Goal: Transaction & Acquisition: Obtain resource

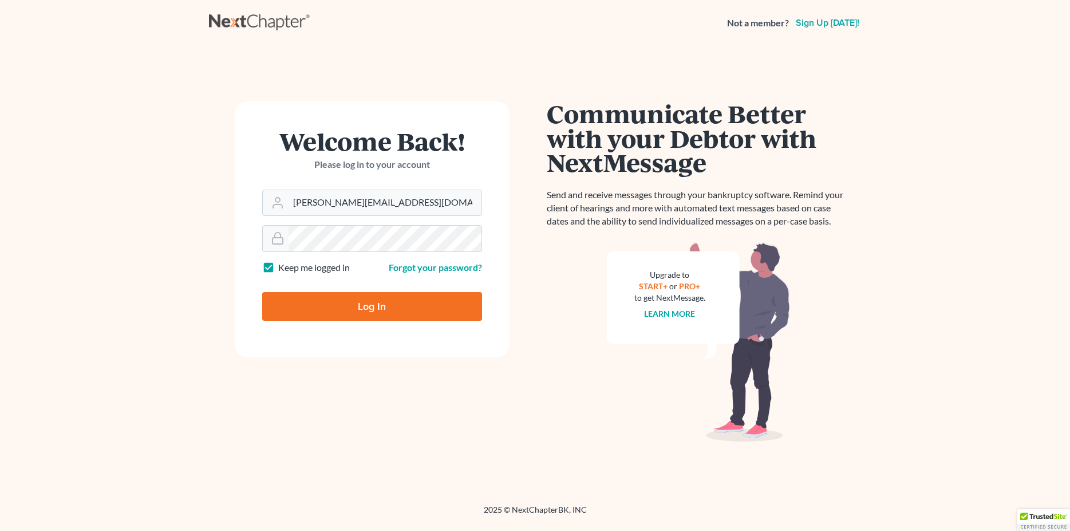
click at [388, 302] on input "Log In" at bounding box center [372, 306] width 220 height 29
type input "Thinking..."
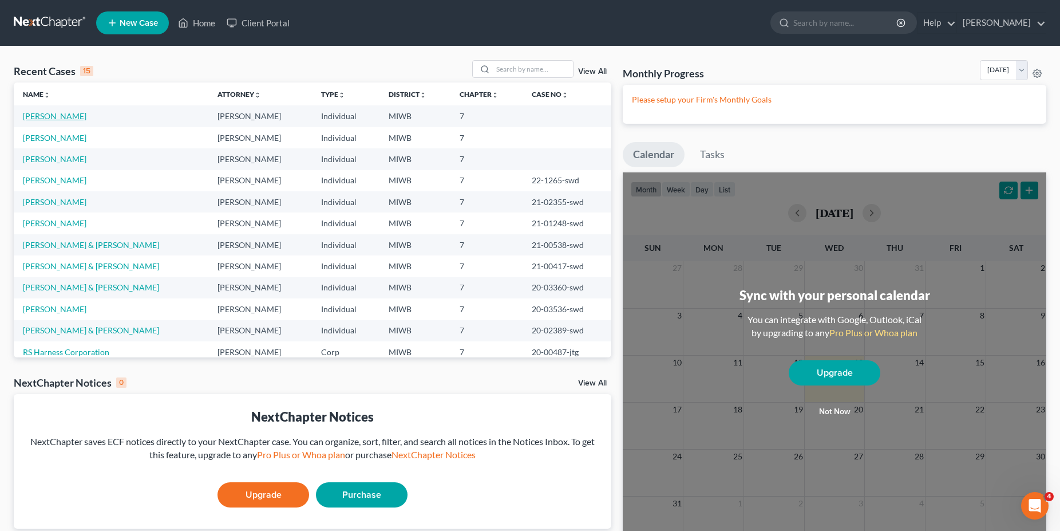
click at [55, 115] on link "[PERSON_NAME]" at bounding box center [55, 116] width 64 height 10
select select "0"
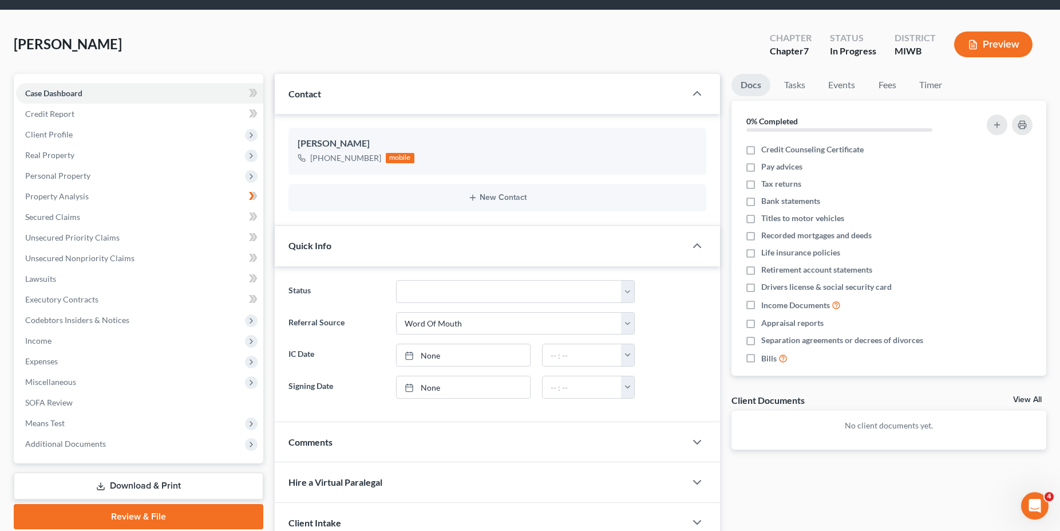
scroll to position [37, 0]
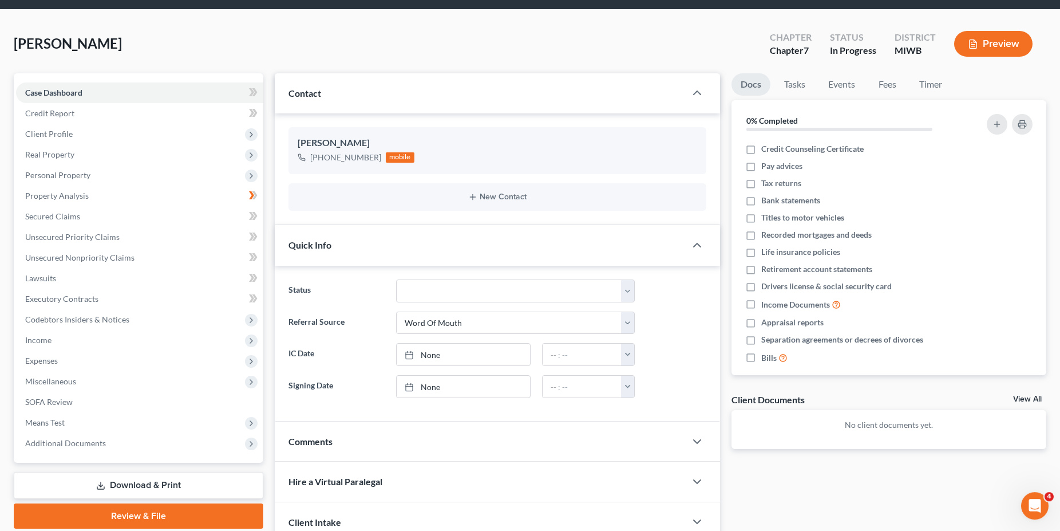
click at [121, 483] on link "Download & Print" at bounding box center [139, 485] width 250 height 27
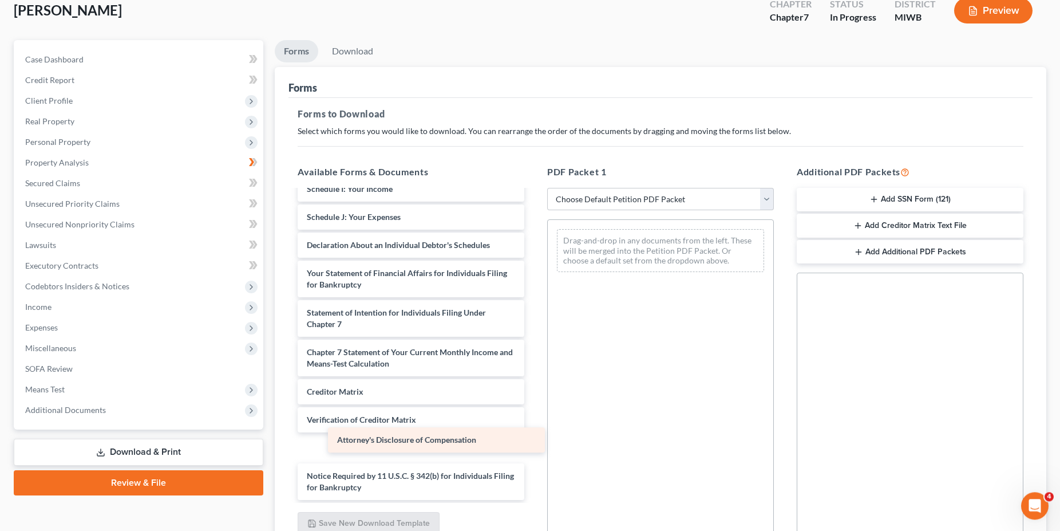
scroll to position [222, 0]
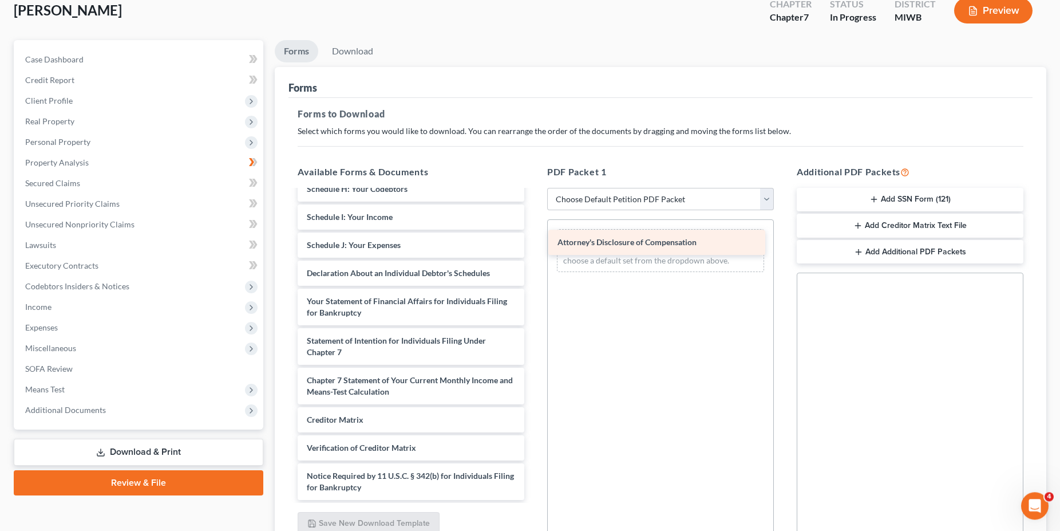
drag, startPoint x: 491, startPoint y: 483, endPoint x: 741, endPoint y: 238, distance: 350.2
click at [534, 238] on div "Attorney's Disclosure of Compensation Voluntary Petition for Individuals Filing…" at bounding box center [411, 234] width 245 height 531
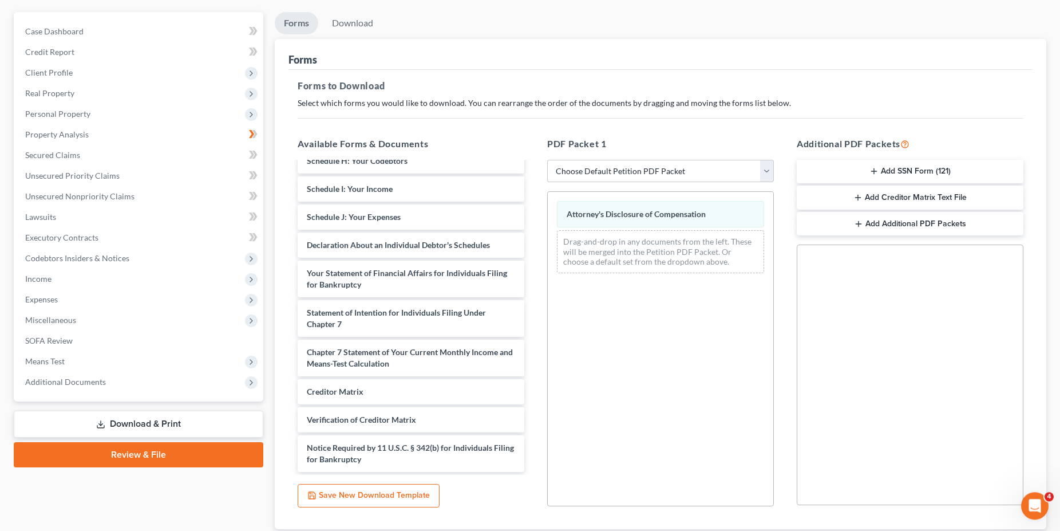
scroll to position [176, 0]
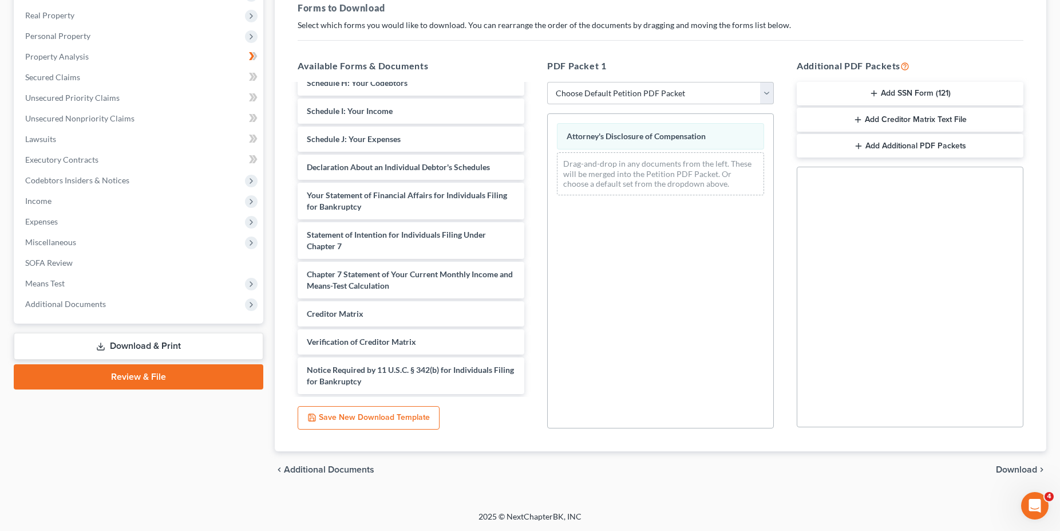
click at [1009, 467] on span "Download" at bounding box center [1016, 469] width 41 height 9
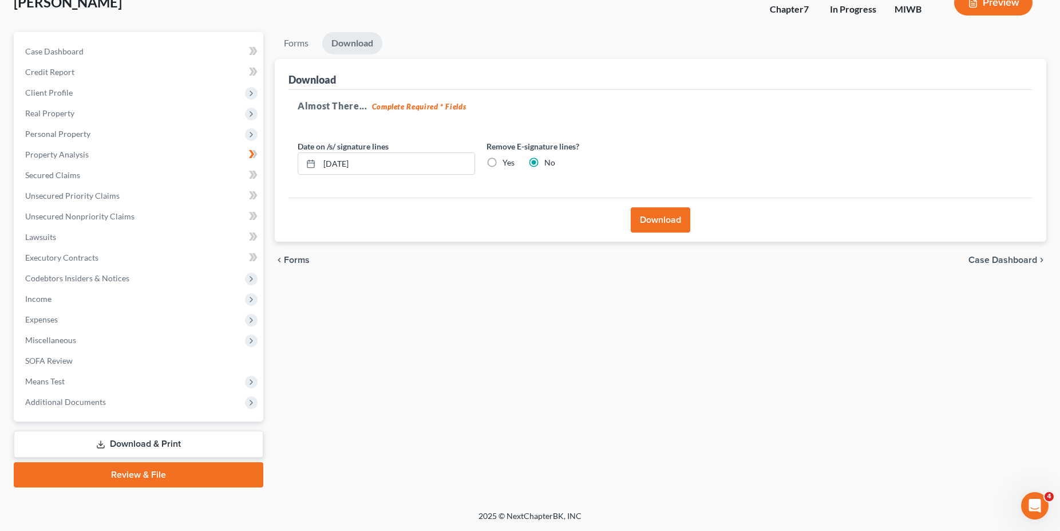
scroll to position [77, 0]
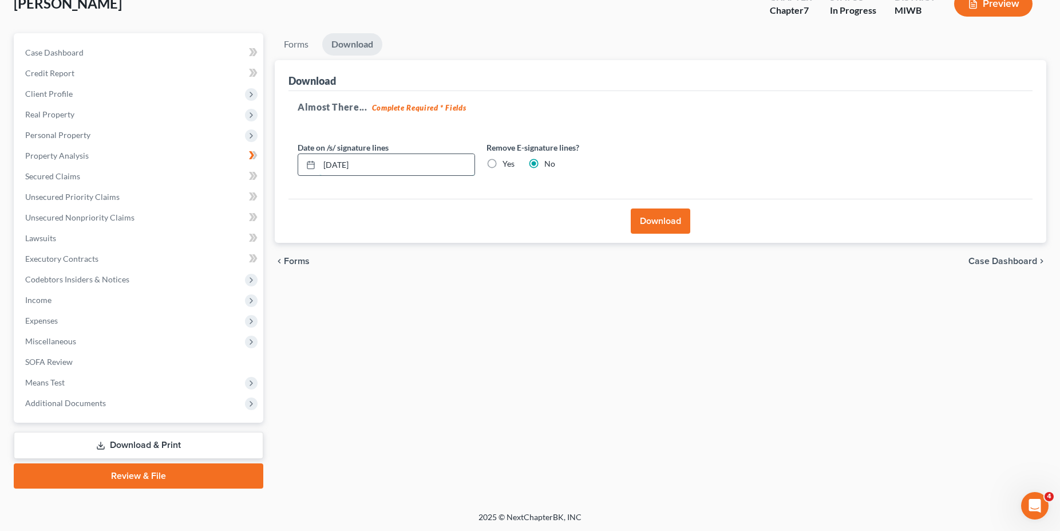
click at [346, 167] on input "08/13/2025" at bounding box center [396, 165] width 155 height 22
type input "08/14/2025"
click at [503, 161] on label "Yes" at bounding box center [509, 163] width 12 height 11
click at [507, 161] on input "Yes" at bounding box center [510, 161] width 7 height 7
radio input "true"
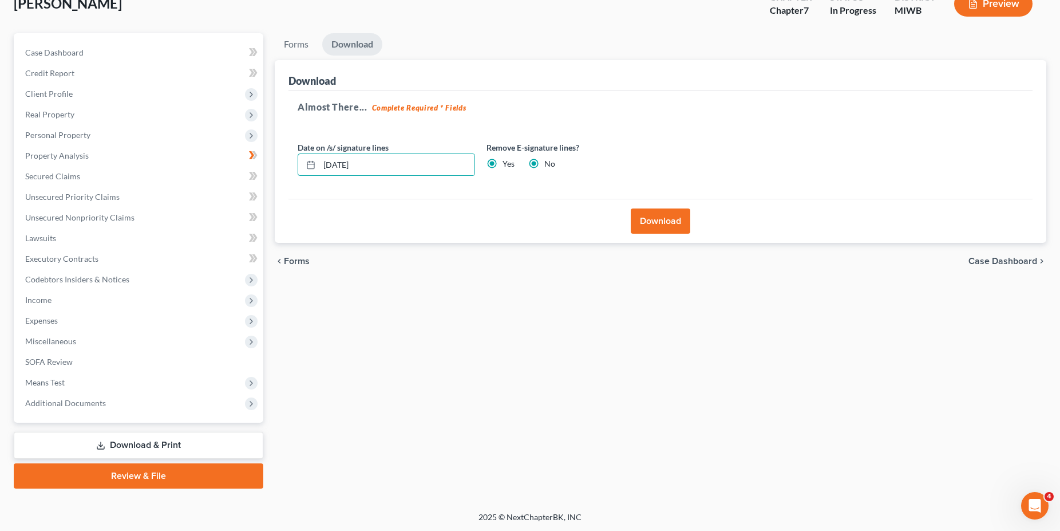
radio input "false"
click at [660, 214] on button "Download" at bounding box center [661, 220] width 60 height 25
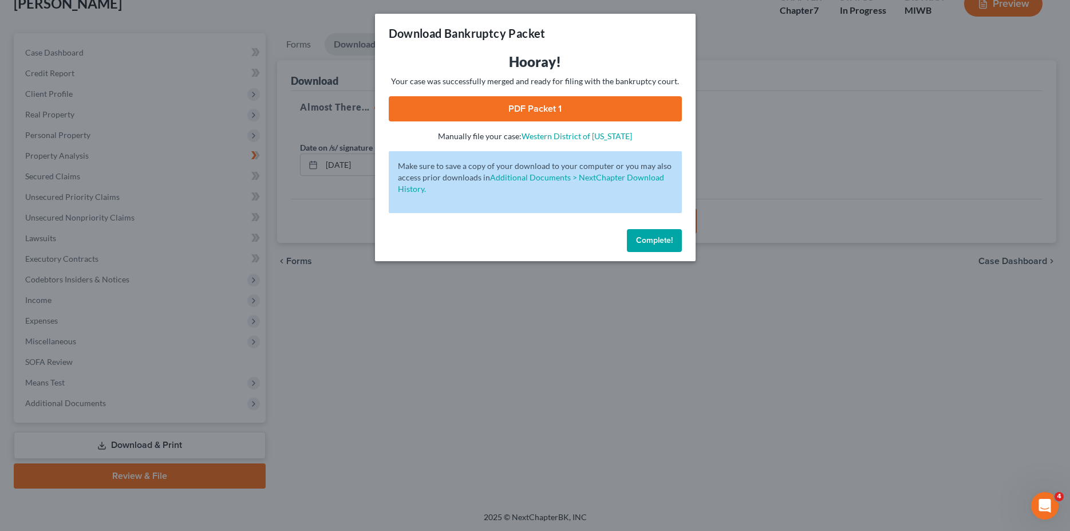
click at [662, 239] on span "Complete!" at bounding box center [654, 240] width 37 height 10
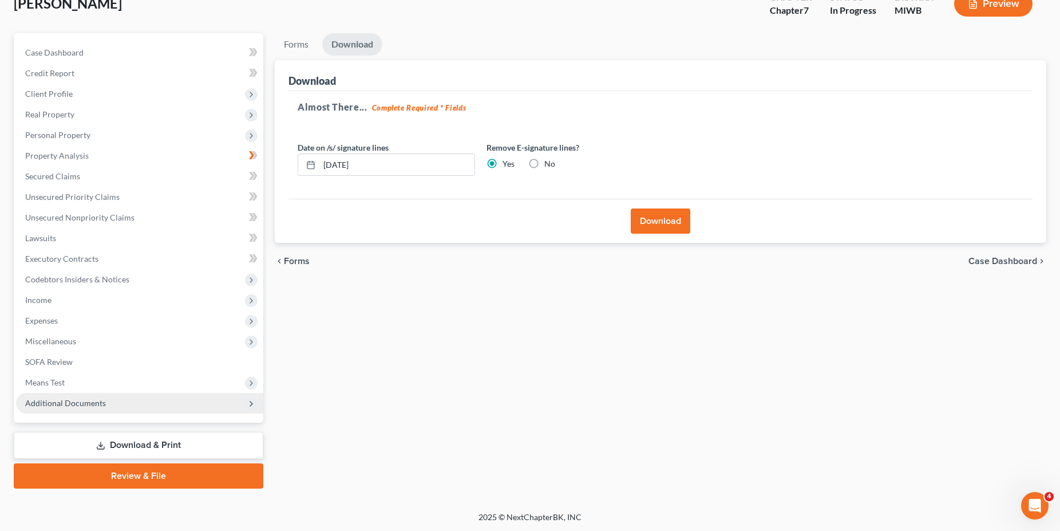
click at [119, 406] on span "Additional Documents" at bounding box center [139, 403] width 247 height 21
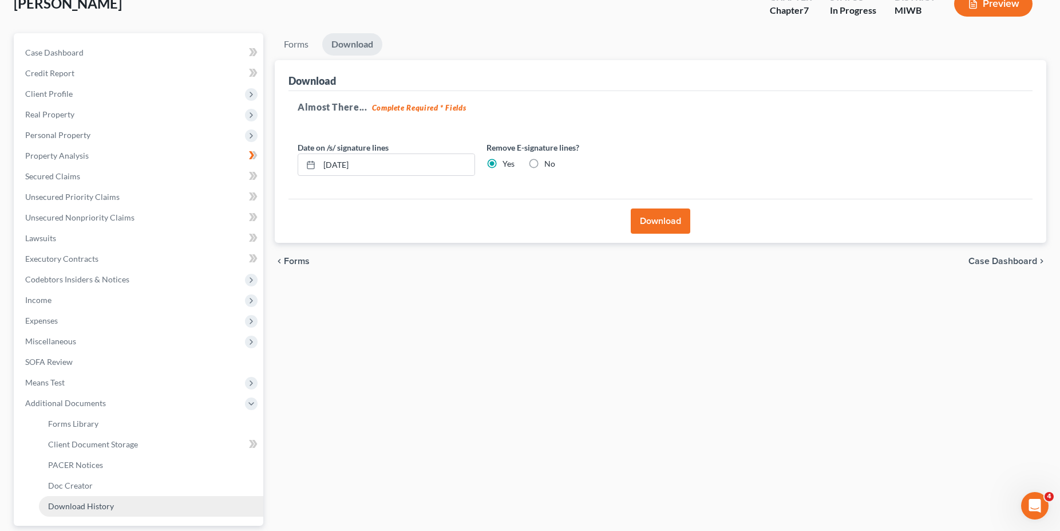
click at [105, 507] on span "Download History" at bounding box center [81, 506] width 66 height 10
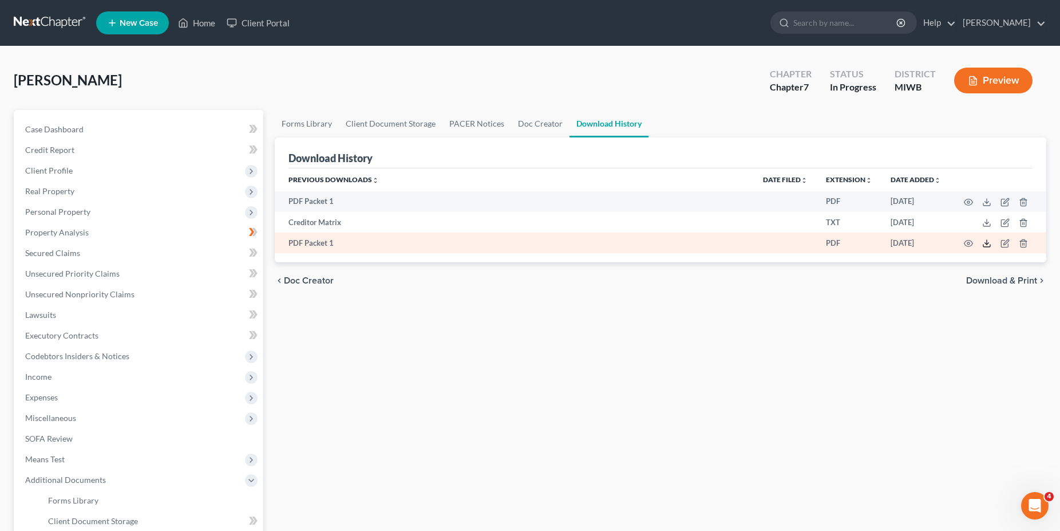
click at [988, 247] on icon at bounding box center [987, 245] width 7 height 2
click at [1025, 246] on icon "button" at bounding box center [1023, 243] width 9 height 9
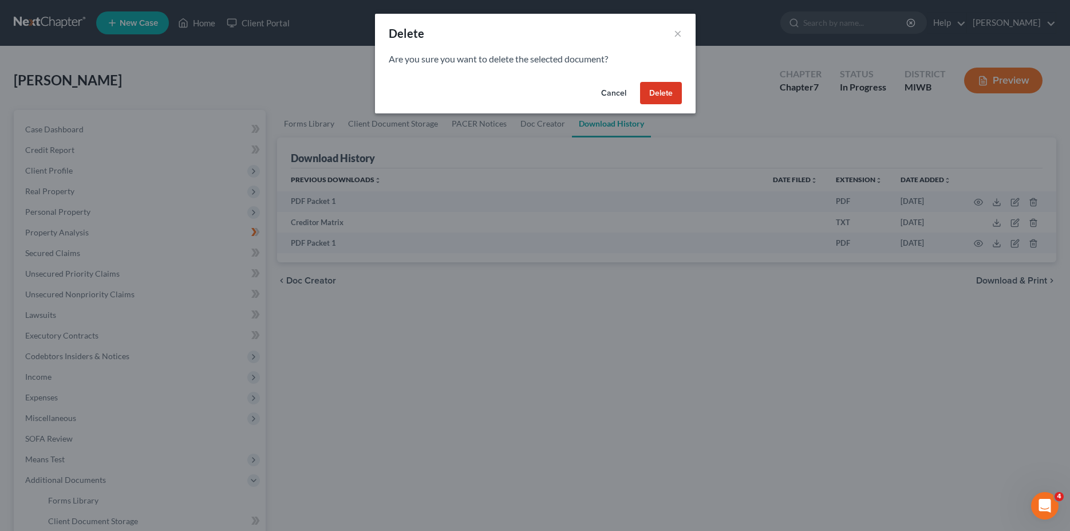
click at [651, 94] on button "Delete" at bounding box center [661, 93] width 42 height 23
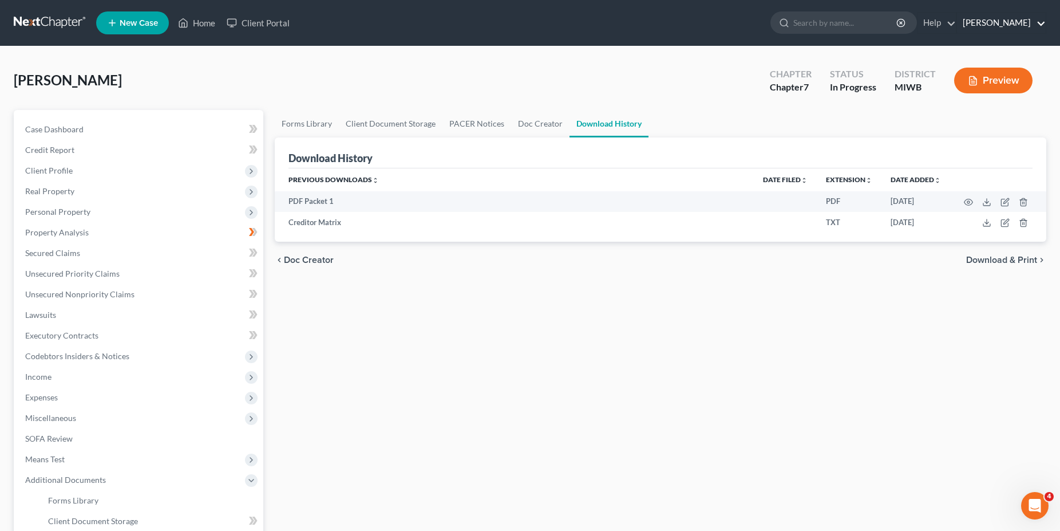
click at [1018, 27] on link "Robert Dutka" at bounding box center [1001, 23] width 89 height 21
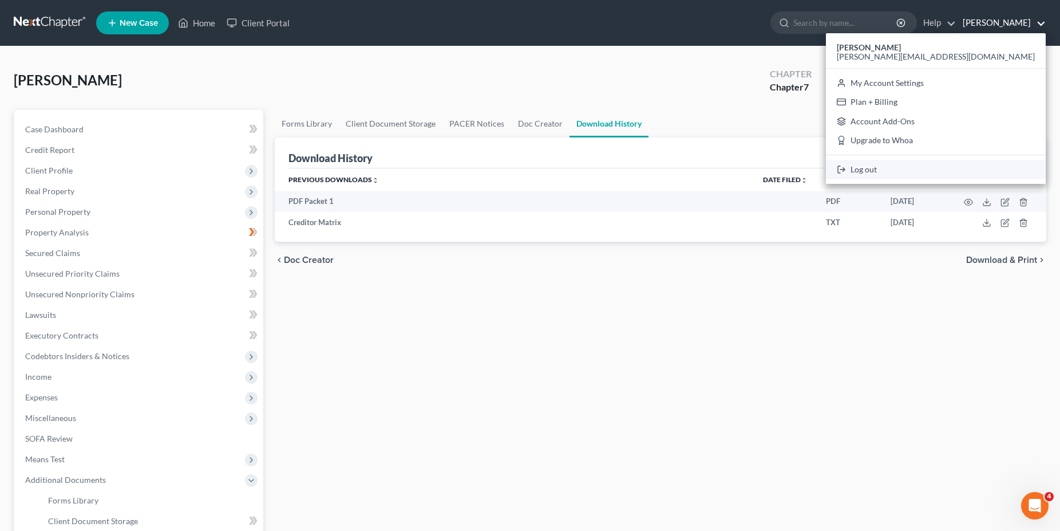
click at [990, 167] on link "Log out" at bounding box center [936, 169] width 220 height 19
